Goal: Task Accomplishment & Management: Manage account settings

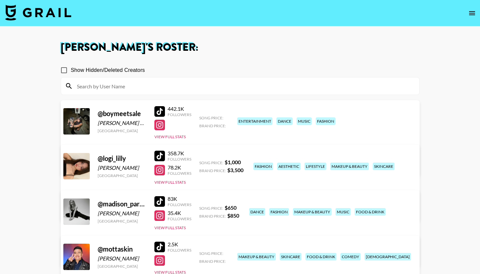
click at [470, 14] on icon "open drawer" at bounding box center [472, 13] width 6 height 4
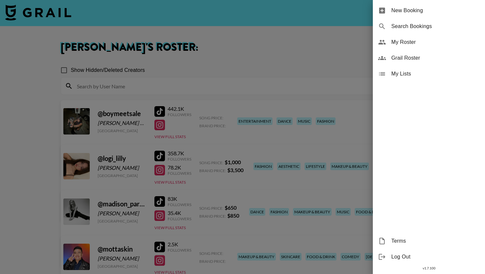
click at [353, 47] on div at bounding box center [242, 137] width 485 height 274
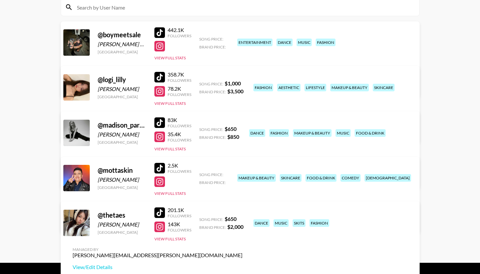
scroll to position [94, 0]
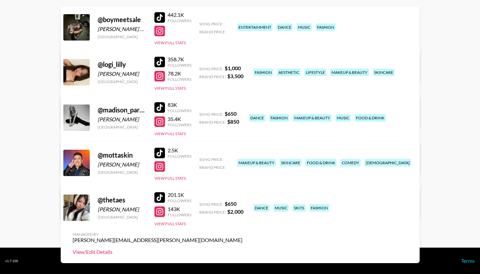
click at [243, 249] on link "View/Edit Details" at bounding box center [158, 252] width 170 height 7
click at [243, 68] on link "View/Edit Details" at bounding box center [158, 71] width 170 height 7
click at [243, 203] on link "View/Edit Details" at bounding box center [158, 206] width 170 height 7
click at [243, 113] on link "View/Edit Details" at bounding box center [158, 116] width 170 height 7
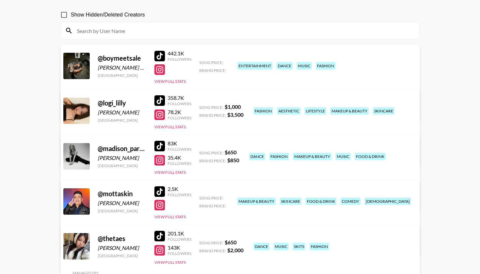
scroll to position [0, 0]
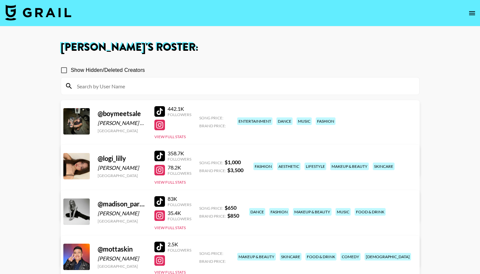
click at [243, 162] on link "View/Edit Details" at bounding box center [158, 165] width 170 height 7
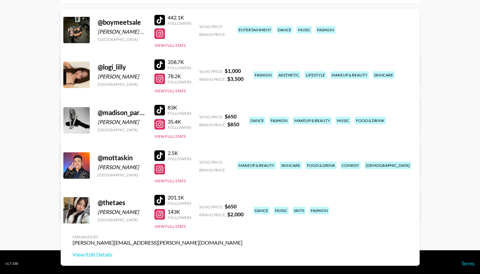
scroll to position [94, 0]
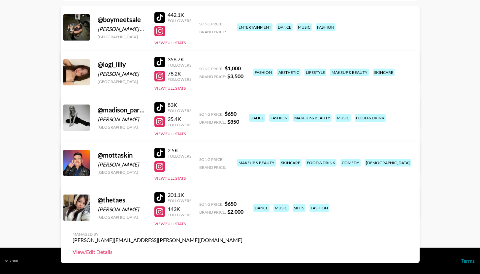
click at [243, 249] on link "View/Edit Details" at bounding box center [158, 252] width 170 height 7
click at [243, 203] on link "View/Edit Details" at bounding box center [158, 206] width 170 height 7
click at [243, 159] on link "View/Edit Details" at bounding box center [158, 162] width 170 height 7
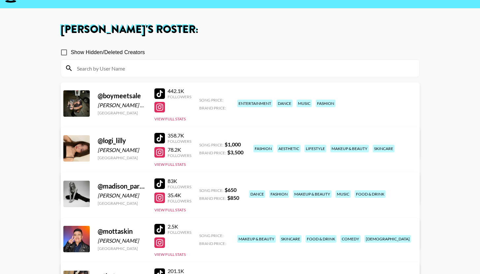
scroll to position [3, 0]
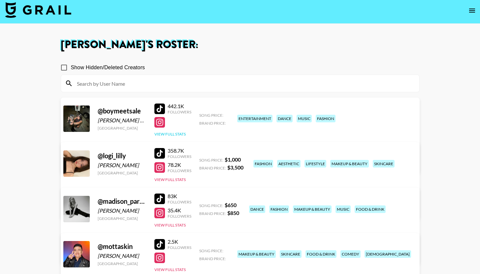
click at [180, 136] on button "View Full Stats" at bounding box center [170, 134] width 31 height 5
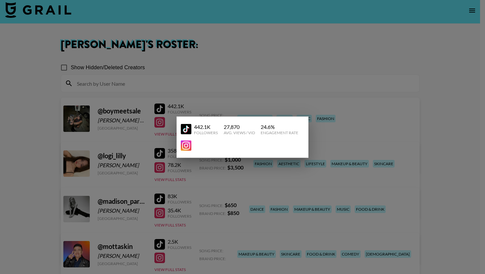
click at [152, 141] on div at bounding box center [242, 137] width 485 height 274
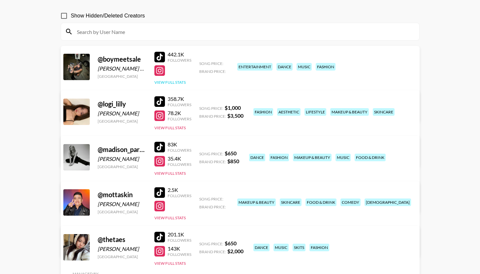
scroll to position [85, 0]
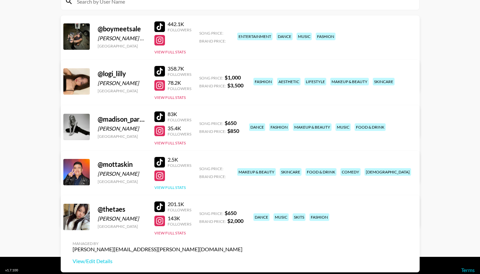
click at [166, 184] on div "2.5K Followers View Full Stats" at bounding box center [173, 172] width 37 height 37
click at [166, 186] on button "View Full Stats" at bounding box center [170, 187] width 31 height 5
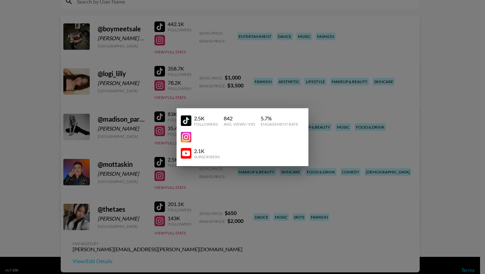
click at [141, 166] on div at bounding box center [242, 137] width 485 height 274
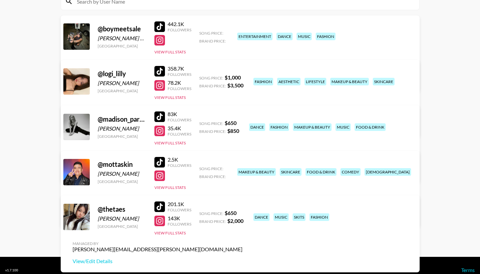
click at [243, 122] on link "View/Edit Details" at bounding box center [158, 125] width 170 height 7
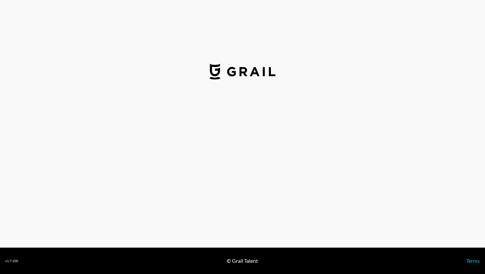
select select "USD"
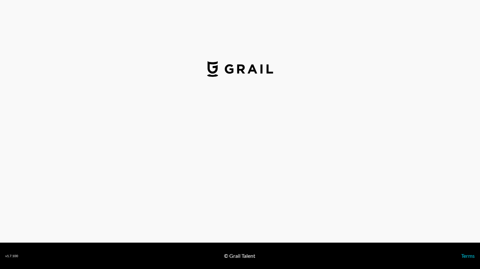
select select "USD"
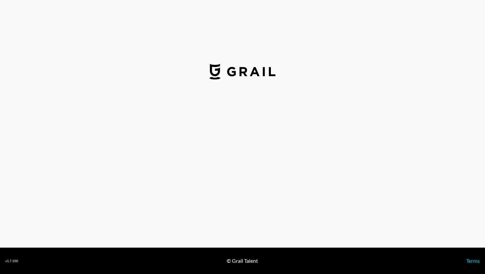
select select "USD"
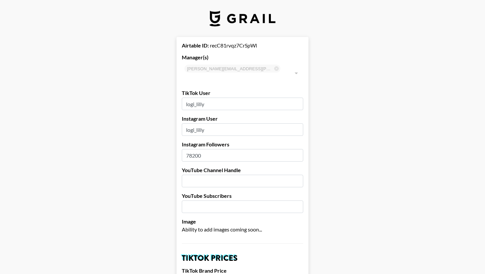
type input "[GEOGRAPHIC_DATA]"
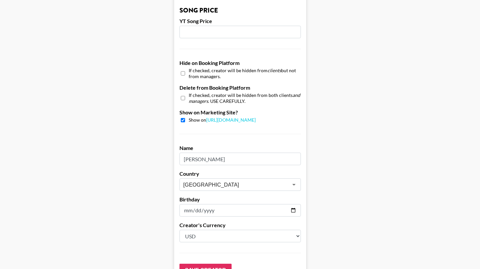
scroll to position [626, 0]
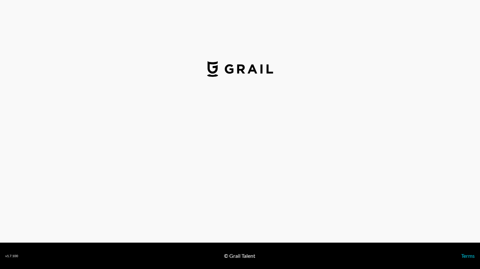
select select "USD"
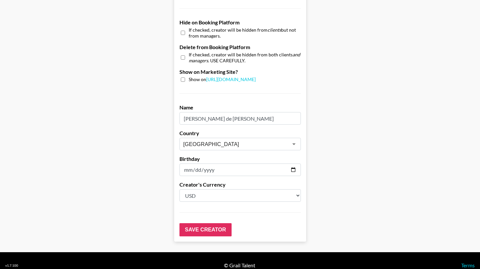
scroll to position [626, 0]
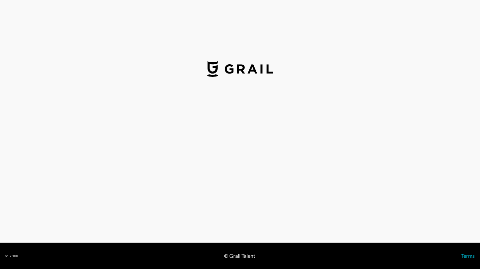
select select "USD"
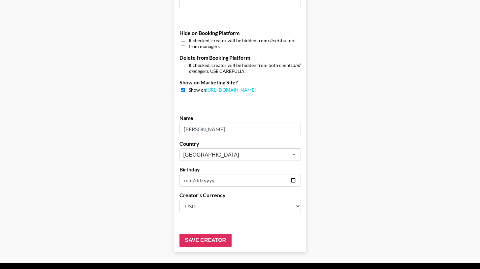
scroll to position [626, 0]
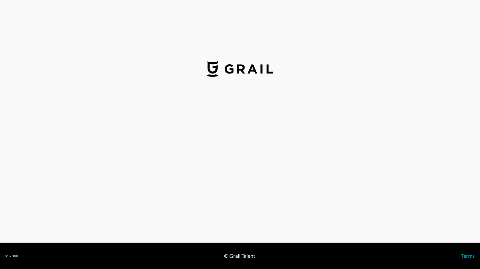
select select "USD"
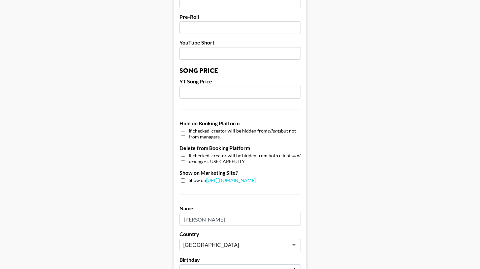
scroll to position [626, 0]
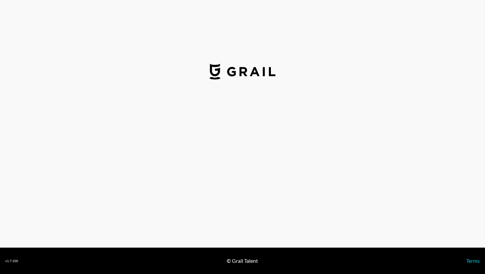
select select "USD"
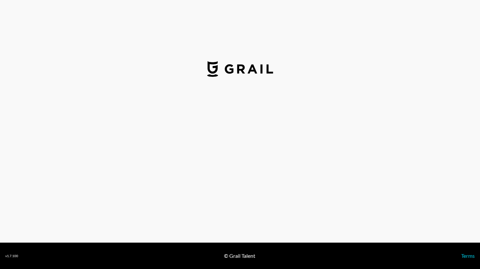
select select "USD"
